Goal: Task Accomplishment & Management: Manage account settings

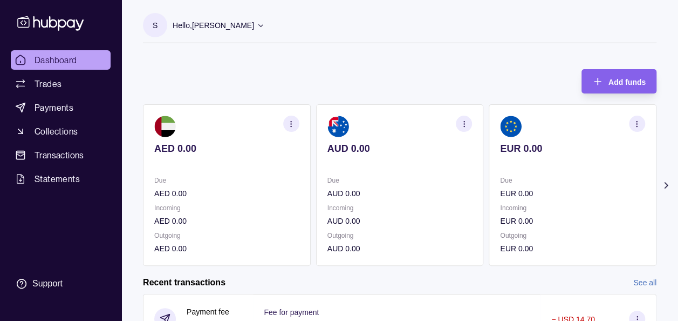
click at [354, 64] on div "Add funds AED 0.00 Due AED 0.00 Incoming AED 0.00 Outgoing AED 0.00 AUD 0.00 Du…" at bounding box center [400, 161] width 514 height 207
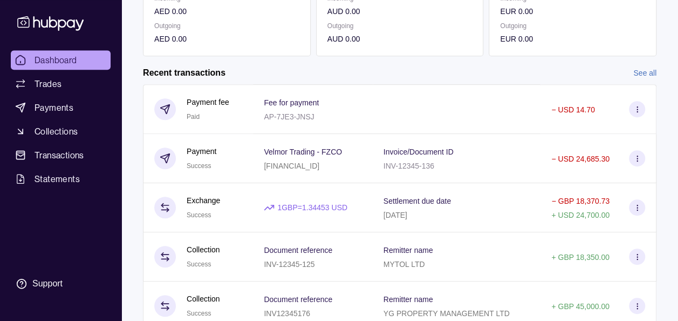
scroll to position [231, 0]
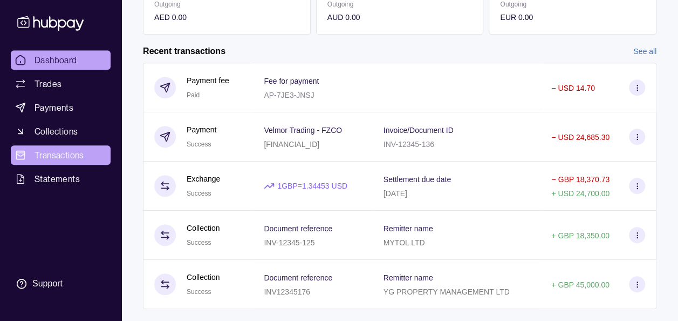
click at [41, 159] on span "Transactions" at bounding box center [60, 154] width 50 height 13
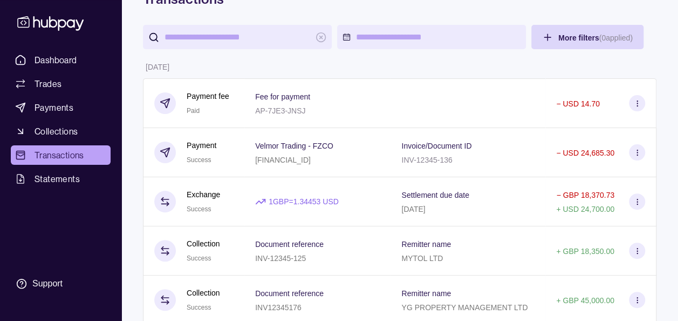
scroll to position [65, 0]
click at [86, 238] on div "Dashboard Trades Payments Collections Transactions Statements Support" at bounding box center [60, 172] width 108 height 244
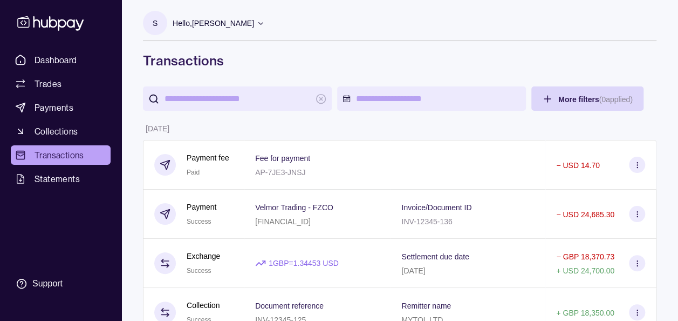
scroll to position [0, 0]
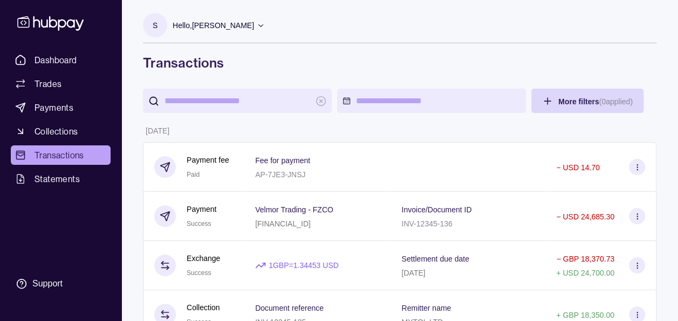
click at [209, 21] on p "Hello, [PERSON_NAME]" at bounding box center [213, 25] width 81 height 12
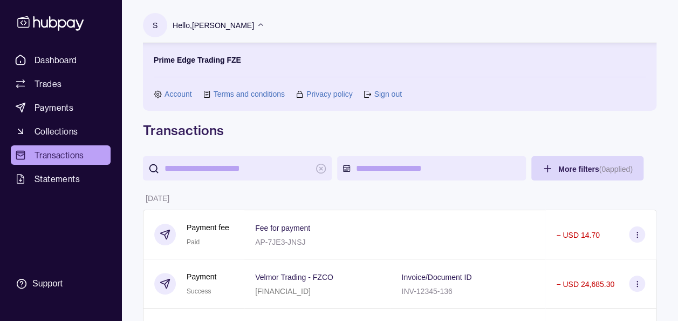
click at [397, 90] on link "Sign out" at bounding box center [388, 94] width 28 height 12
